Goal: Task Accomplishment & Management: Complete application form

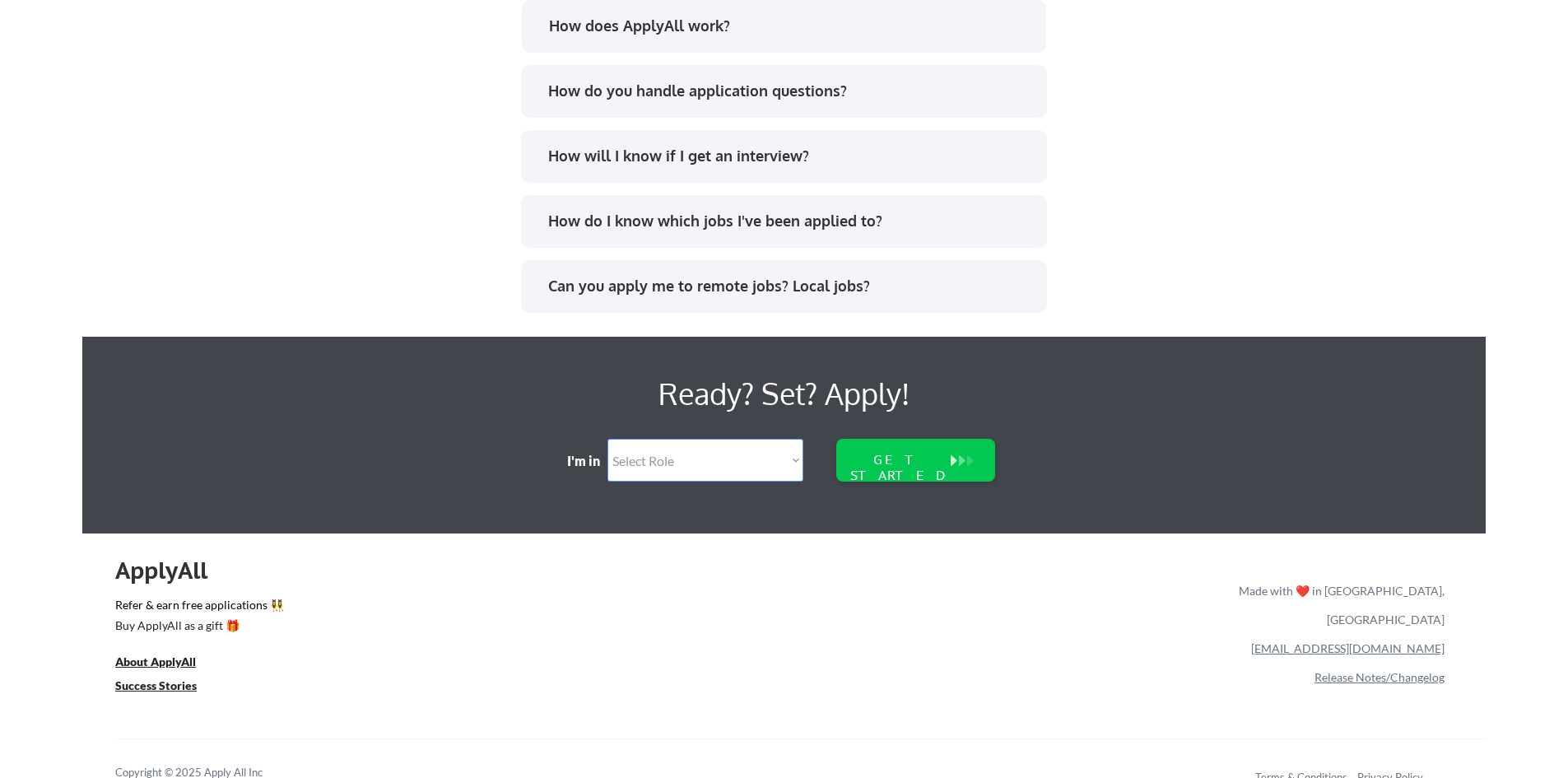
scroll to position [3338, 0]
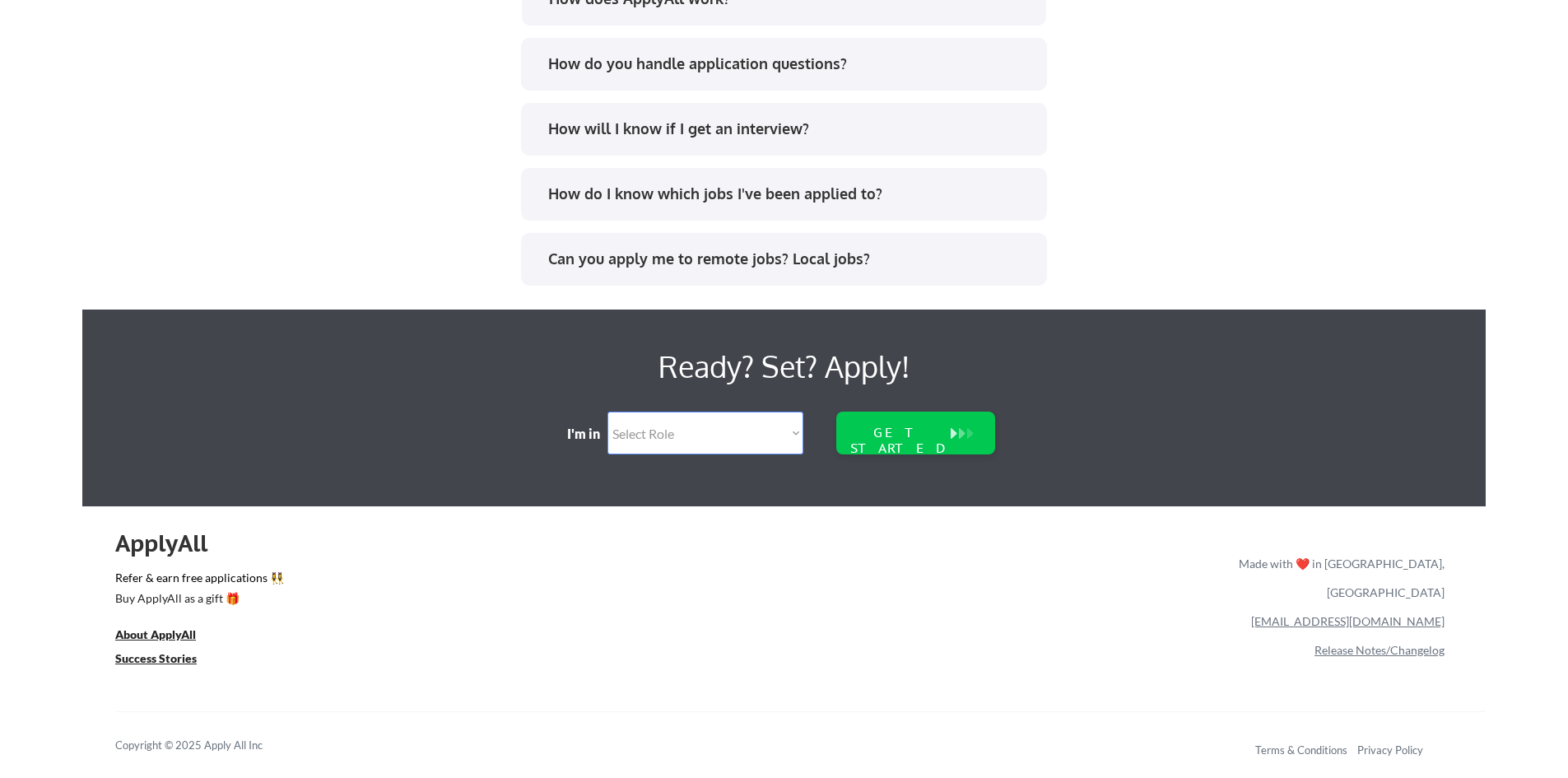
click at [651, 432] on select "Select Role Software Engineering Product Management Customer Success Sales UI/U…" at bounding box center [705, 433] width 196 height 42
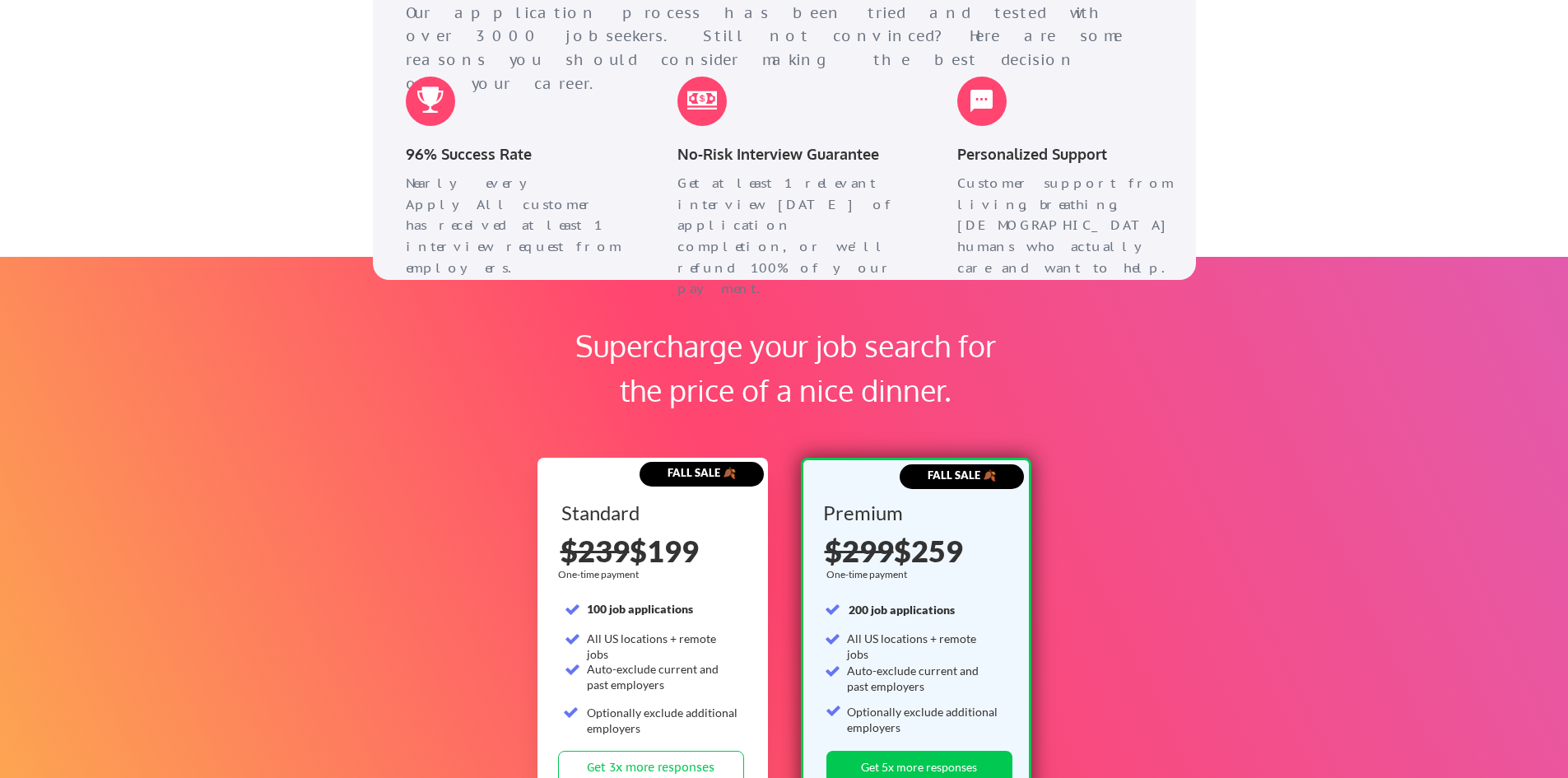
scroll to position [2762, 0]
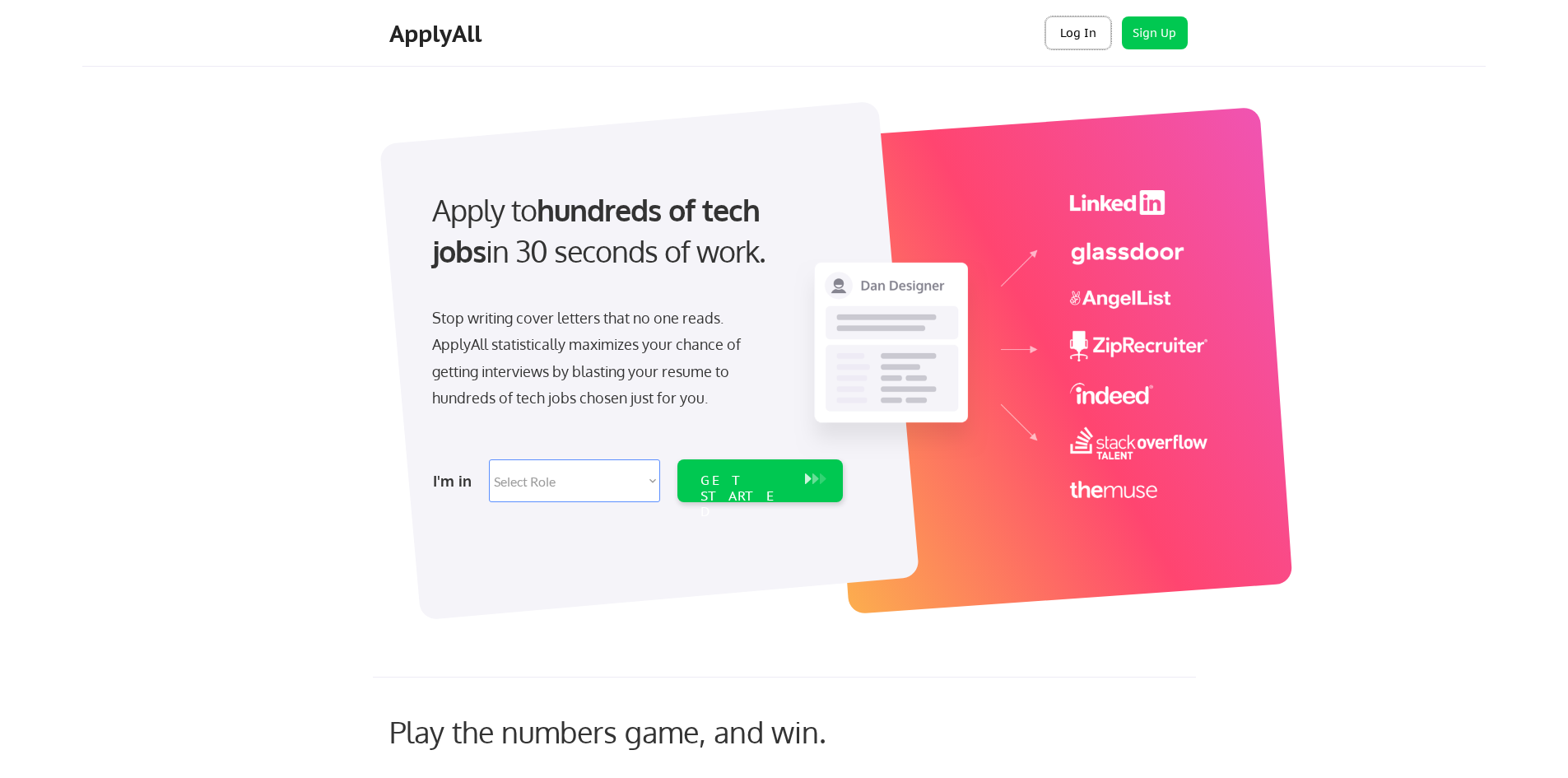
click at [1068, 38] on button "Log In" at bounding box center [1078, 32] width 66 height 33
